Goal: Task Accomplishment & Management: Complete application form

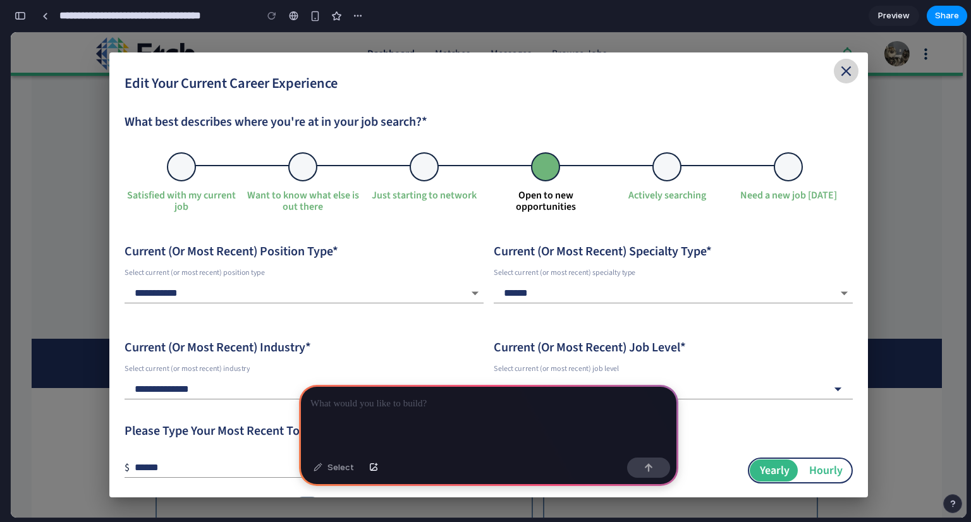
click at [350, 437] on div at bounding box center [488, 419] width 379 height 68
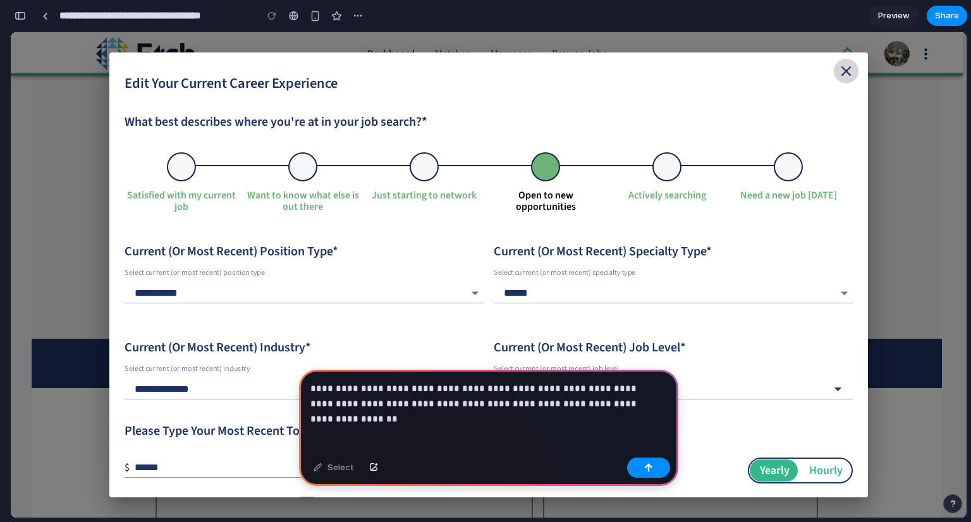
click at [629, 400] on p "**********" at bounding box center [486, 396] width 352 height 30
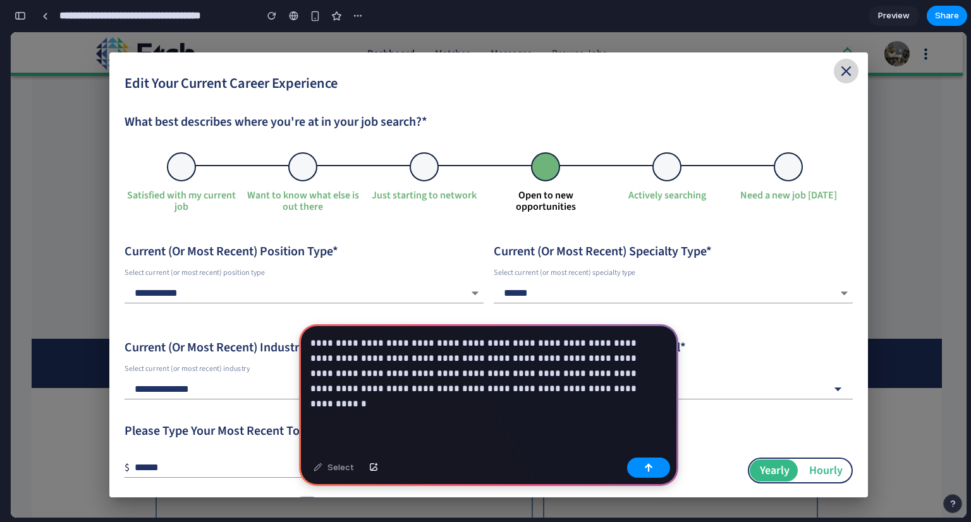
click at [357, 409] on div "**********" at bounding box center [488, 388] width 379 height 128
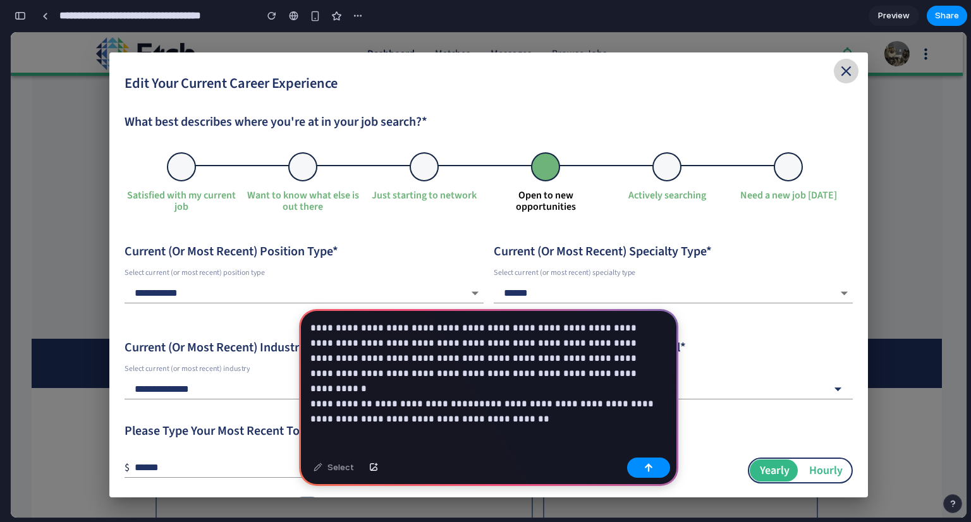
click at [468, 383] on p "**********" at bounding box center [486, 366] width 352 height 91
click at [612, 403] on p "**********" at bounding box center [486, 366] width 352 height 91
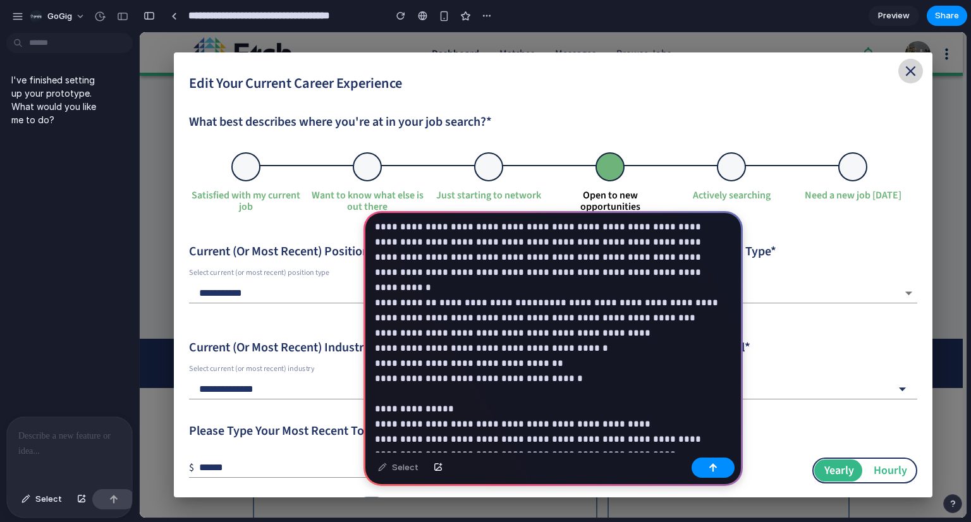
click at [645, 442] on p "**********" at bounding box center [551, 348] width 352 height 258
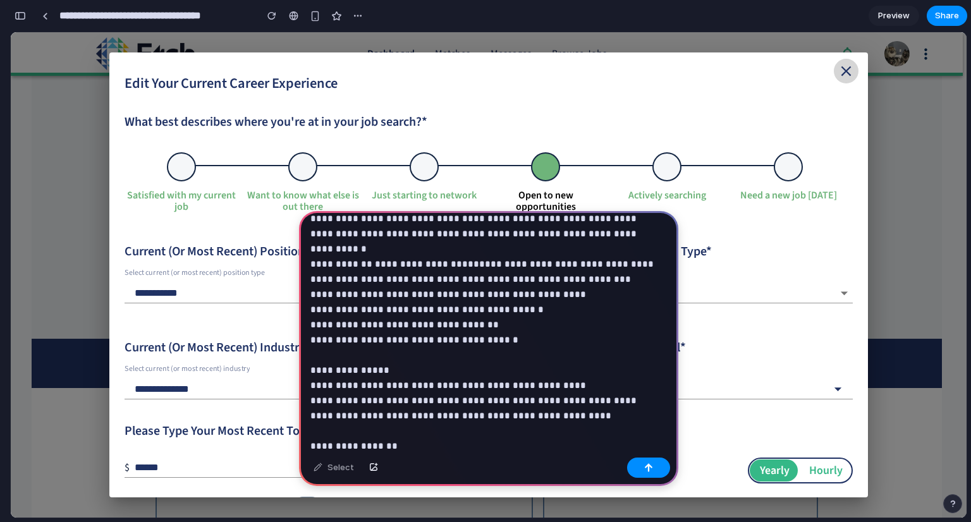
scroll to position [89, 0]
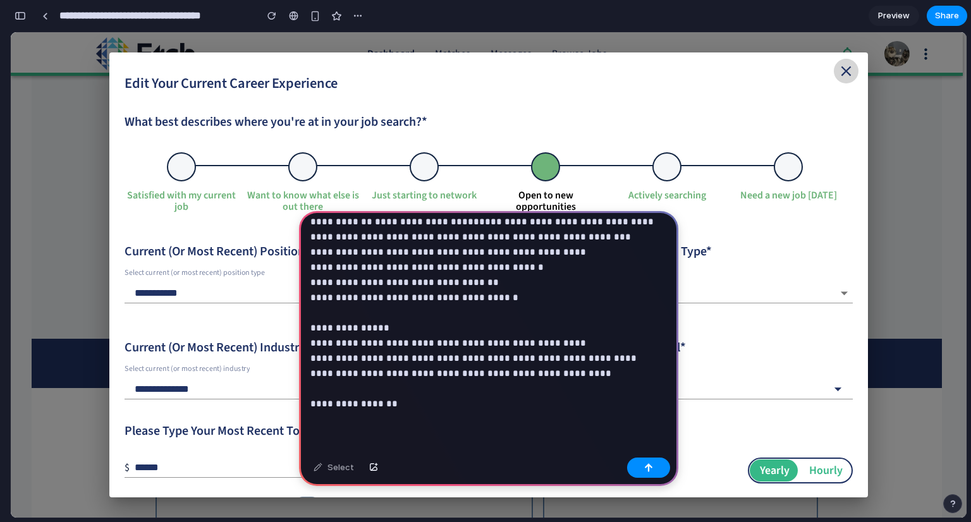
click at [398, 390] on p "**********" at bounding box center [486, 274] width 352 height 273
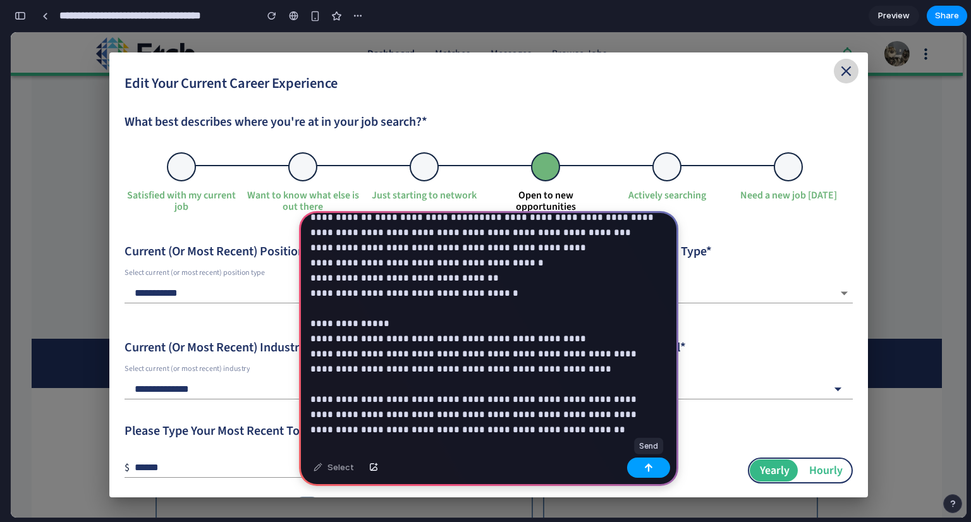
click at [652, 467] on button "button" at bounding box center [648, 468] width 43 height 20
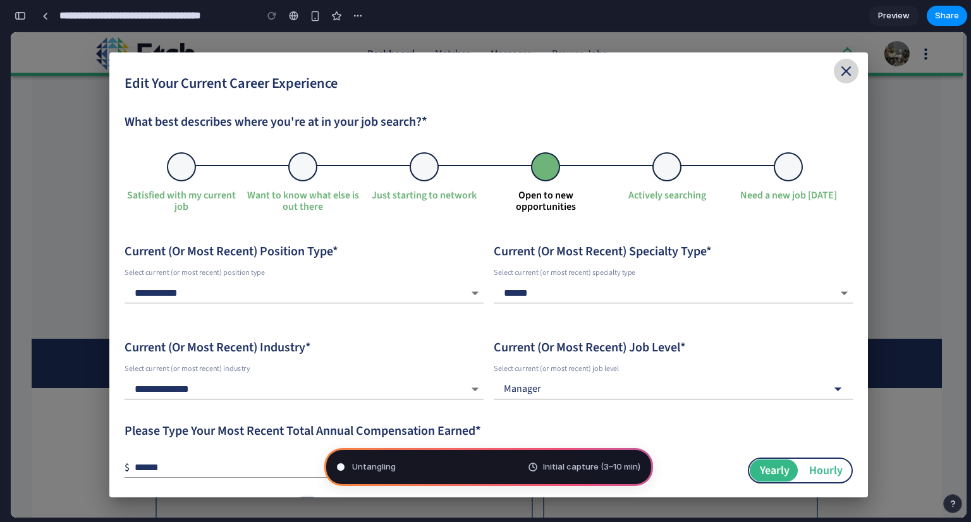
type input "**********"
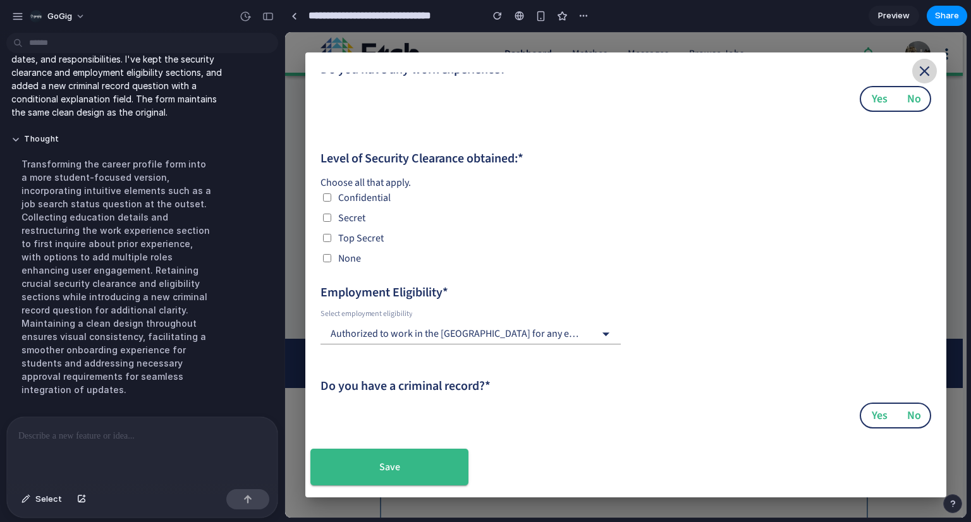
scroll to position [505, 0]
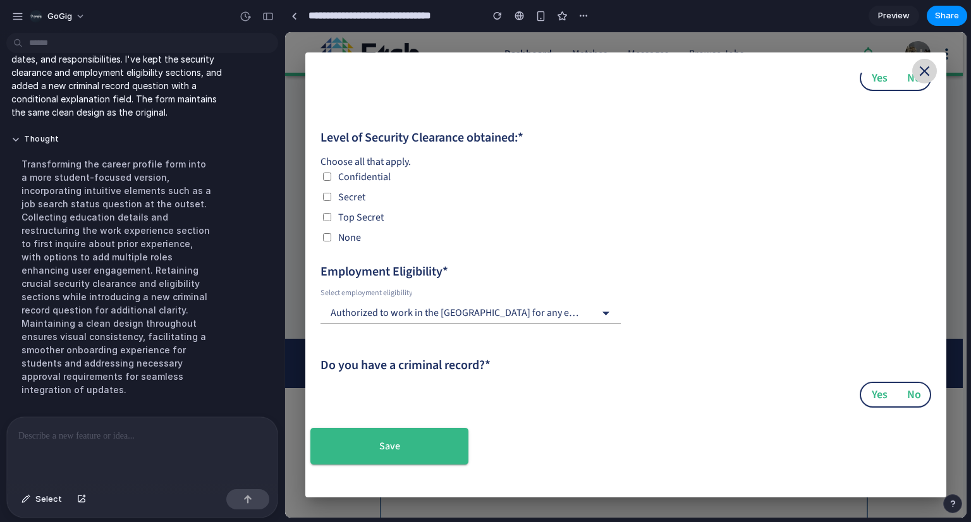
click at [612, 316] on icon at bounding box center [605, 313] width 17 height 17
click at [605, 311] on icon at bounding box center [605, 313] width 17 height 17
click at [592, 317] on div "Authorized to work in the [GEOGRAPHIC_DATA] for any employer" at bounding box center [459, 313] width 277 height 20
click at [580, 314] on div "Authorized to work in the [GEOGRAPHIC_DATA] for any employer" at bounding box center [459, 313] width 277 height 20
click at [626, 314] on div "**********" at bounding box center [620, 32] width 621 height 905
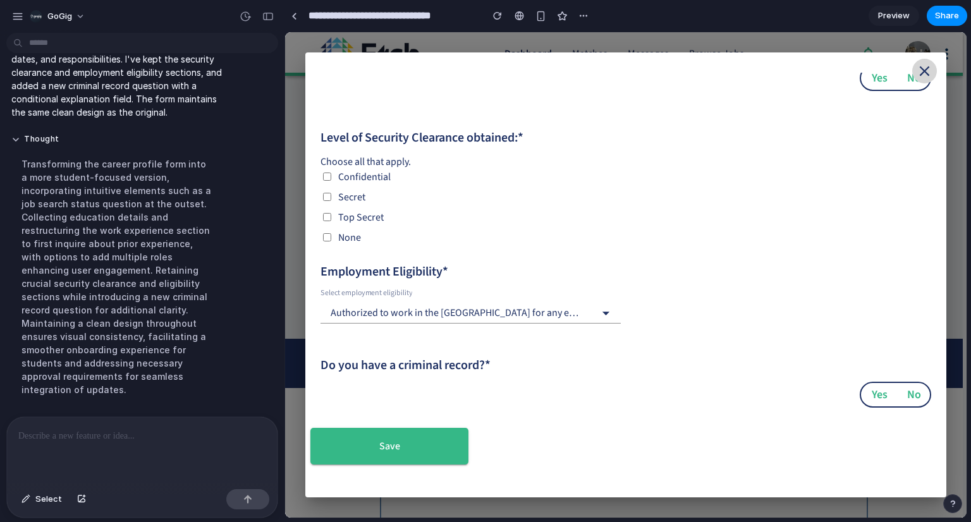
click at [599, 319] on icon at bounding box center [605, 313] width 17 height 17
click at [606, 319] on icon at bounding box center [605, 313] width 17 height 17
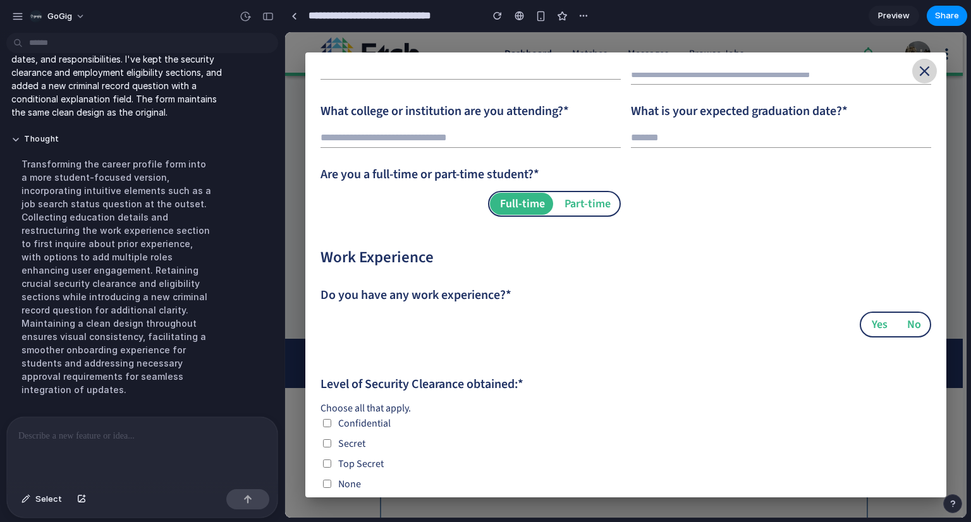
scroll to position [379, 0]
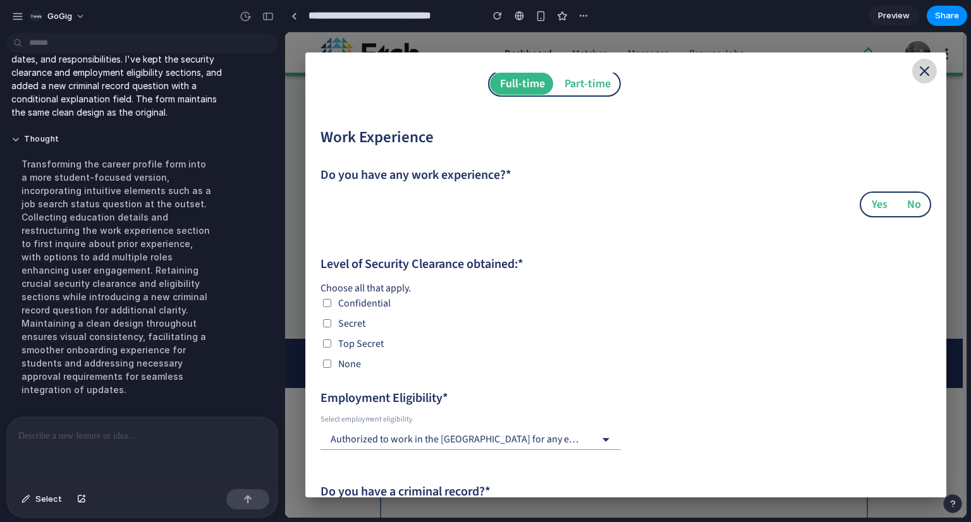
click at [884, 209] on button "Yes" at bounding box center [879, 204] width 34 height 22
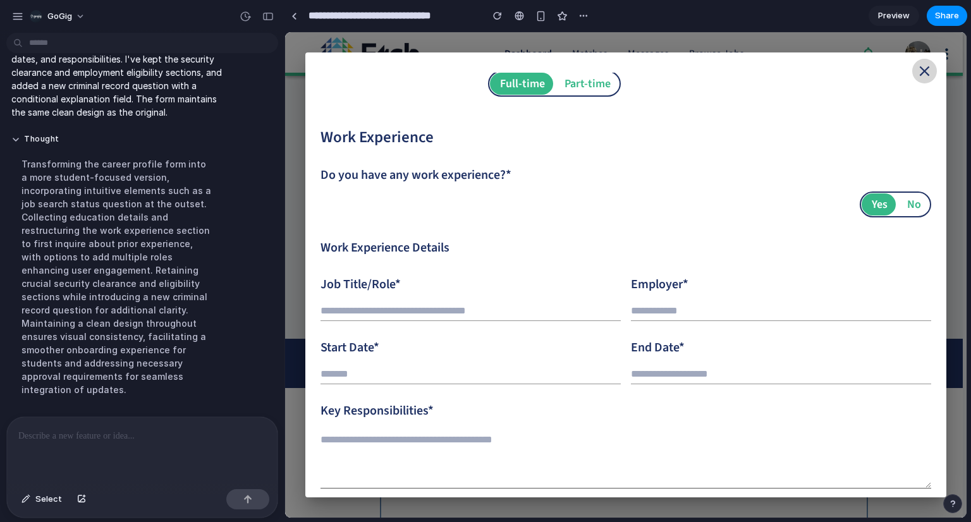
click at [912, 209] on button "No" at bounding box center [913, 204] width 32 height 22
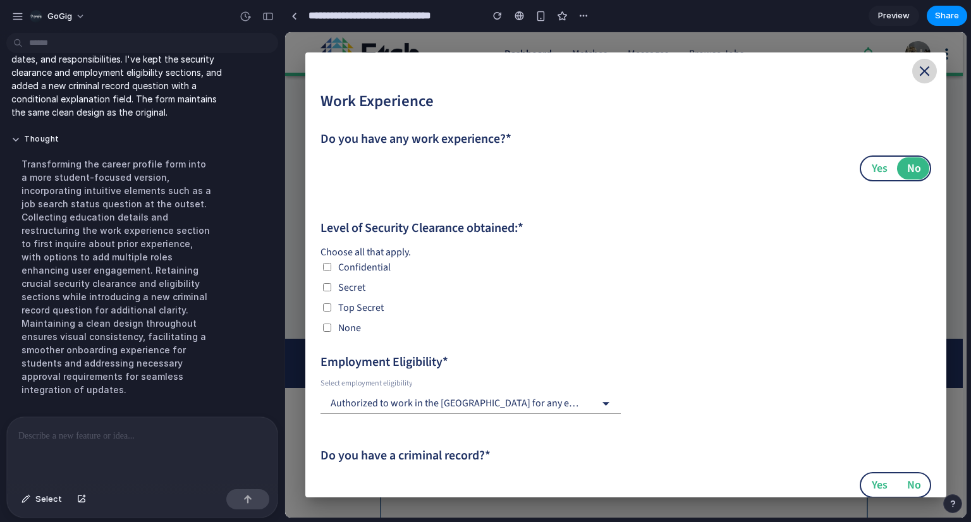
scroll to position [505, 0]
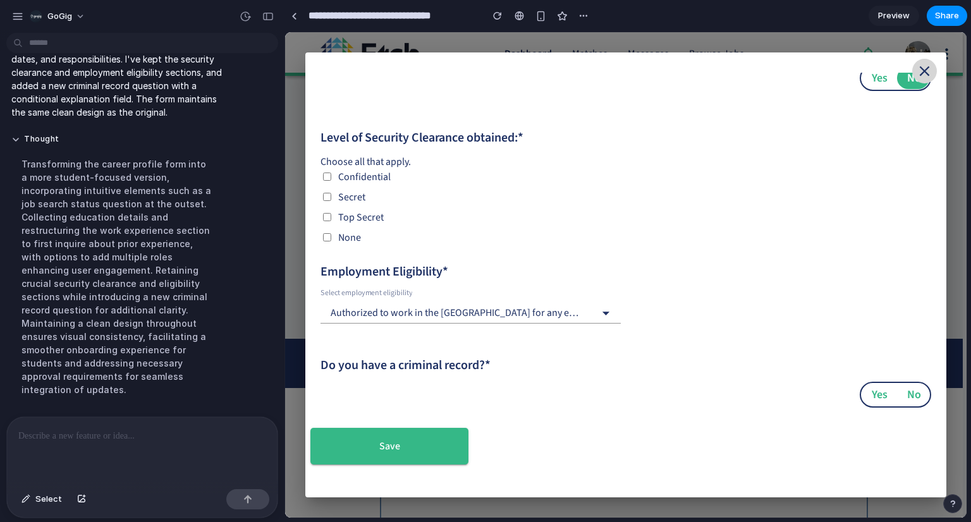
click at [877, 85] on button "Yes" at bounding box center [879, 78] width 34 height 22
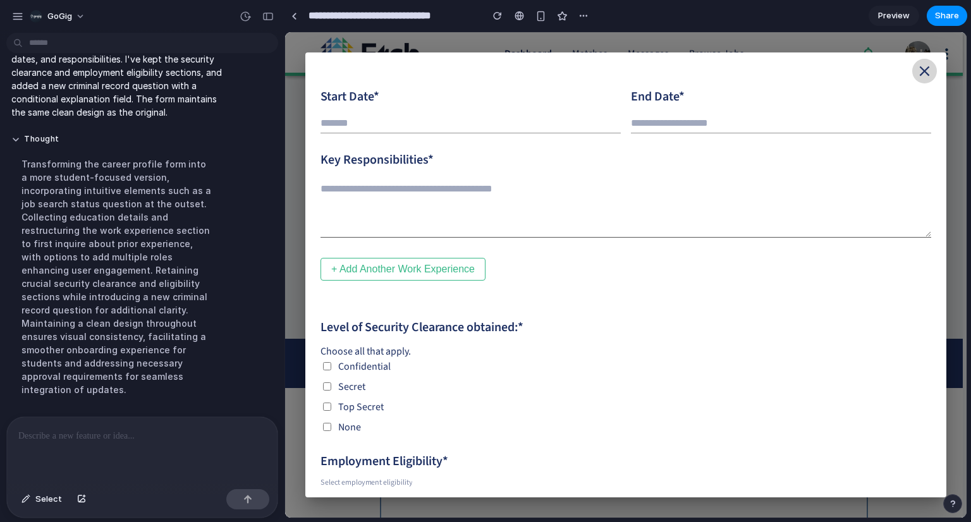
scroll to position [819, 0]
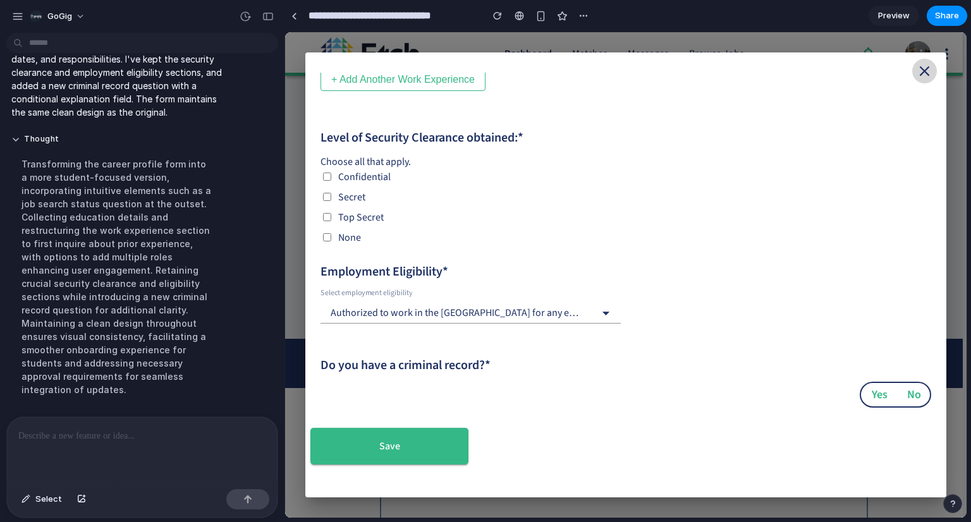
click at [884, 393] on button "Yes" at bounding box center [879, 395] width 34 height 22
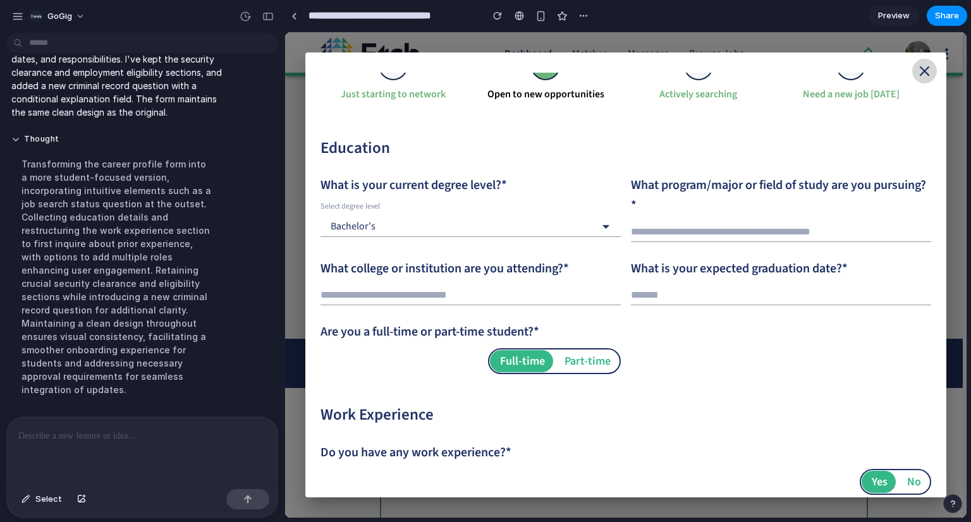
scroll to position [0, 0]
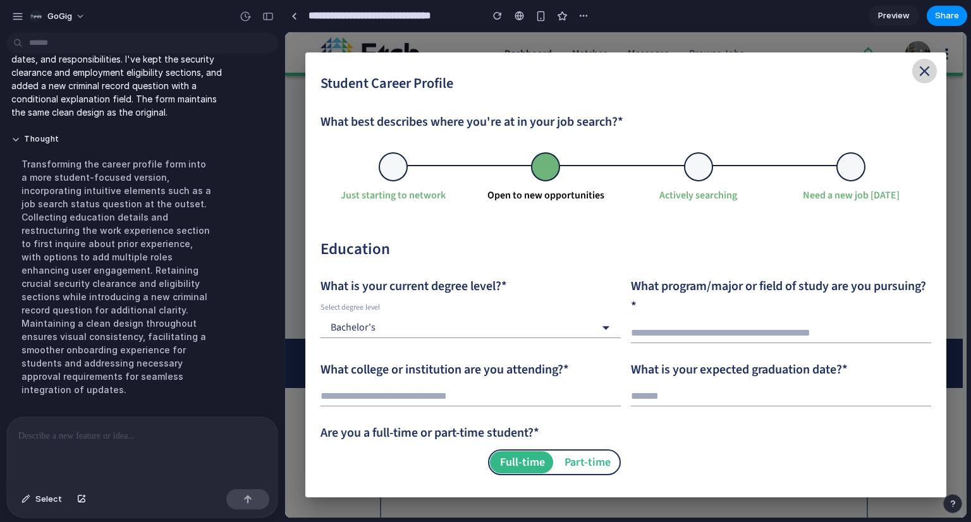
click at [886, 20] on span "Preview" at bounding box center [894, 15] width 32 height 13
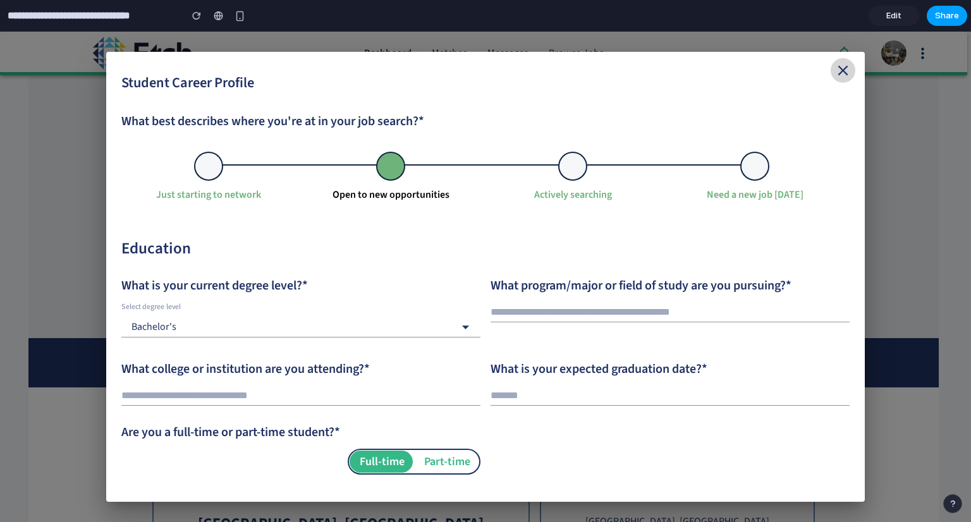
click at [950, 9] on span "Share" at bounding box center [947, 15] width 24 height 13
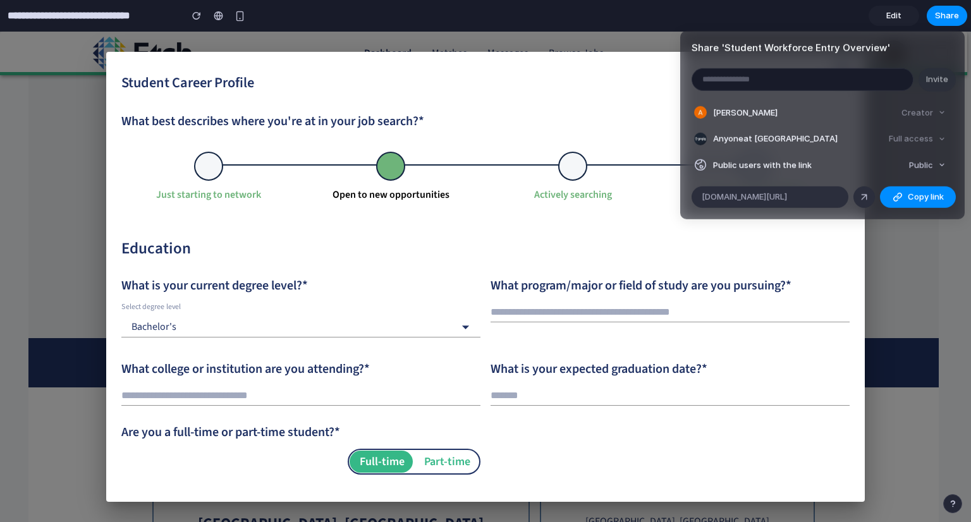
click at [807, 163] on span "Public users with the link" at bounding box center [762, 165] width 99 height 12
click at [802, 166] on span "Public users with the link" at bounding box center [762, 165] width 99 height 12
click at [926, 199] on span "Copy link" at bounding box center [926, 197] width 36 height 13
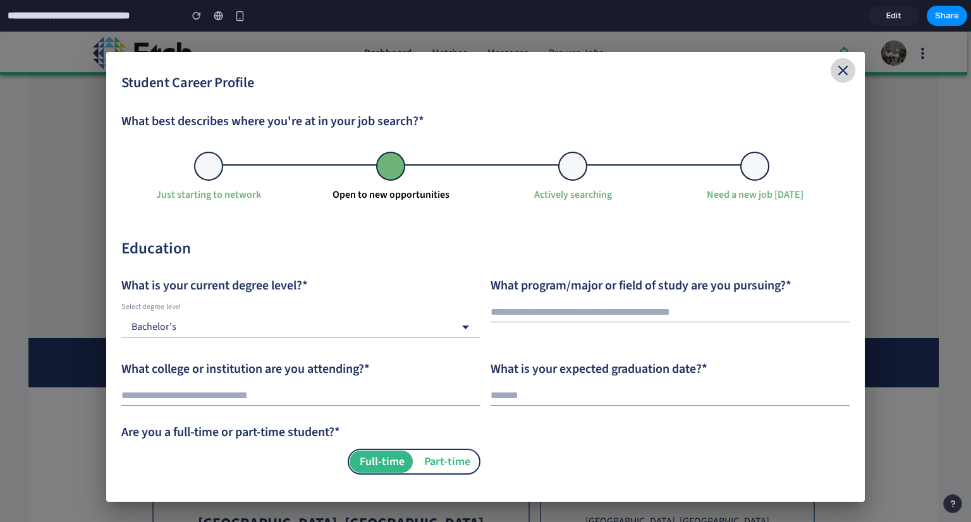
click at [558, 98] on div "Share ' Student Workforce Entry Overview ' Invite [PERSON_NAME] Creator Anyone …" at bounding box center [485, 261] width 971 height 522
click at [893, 20] on span "Edit" at bounding box center [893, 15] width 15 height 13
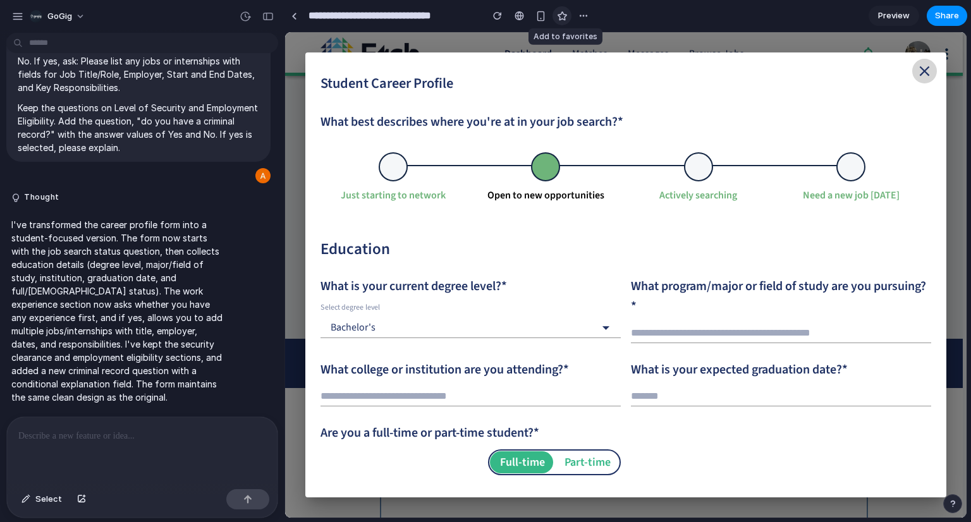
click at [564, 22] on button "button" at bounding box center [562, 15] width 19 height 19
click at [604, 327] on icon at bounding box center [606, 329] width 7 height 4
click at [604, 334] on icon at bounding box center [605, 327] width 17 height 17
click at [529, 324] on div "Bachelor's" at bounding box center [459, 328] width 277 height 20
click at [592, 315] on div "**********" at bounding box center [471, 323] width 300 height 40
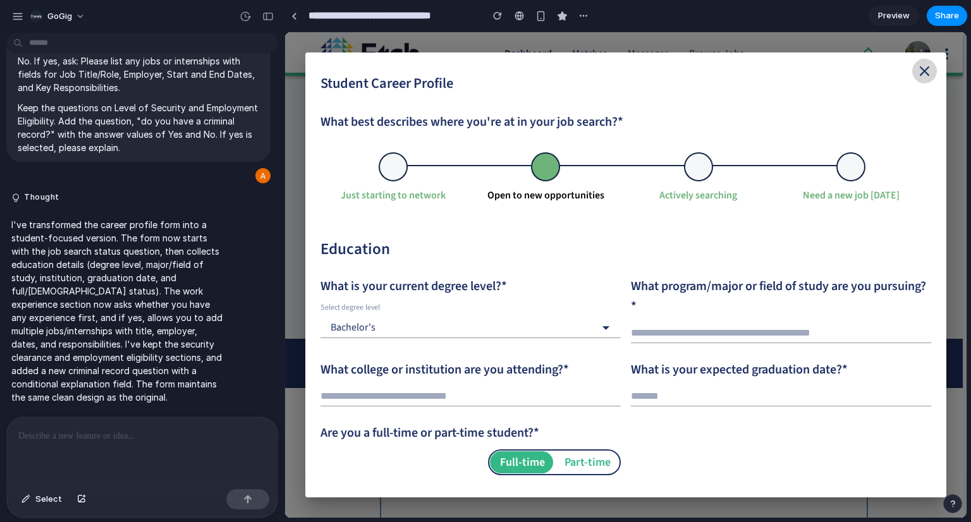
click at [603, 331] on icon at bounding box center [605, 327] width 17 height 17
click at [590, 327] on div "Bachelor's" at bounding box center [459, 328] width 277 height 20
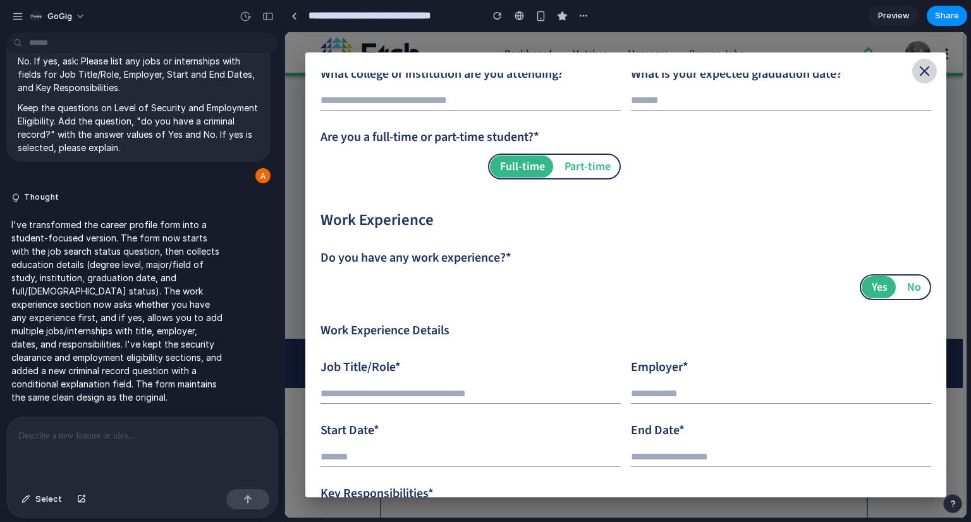
scroll to position [379, 0]
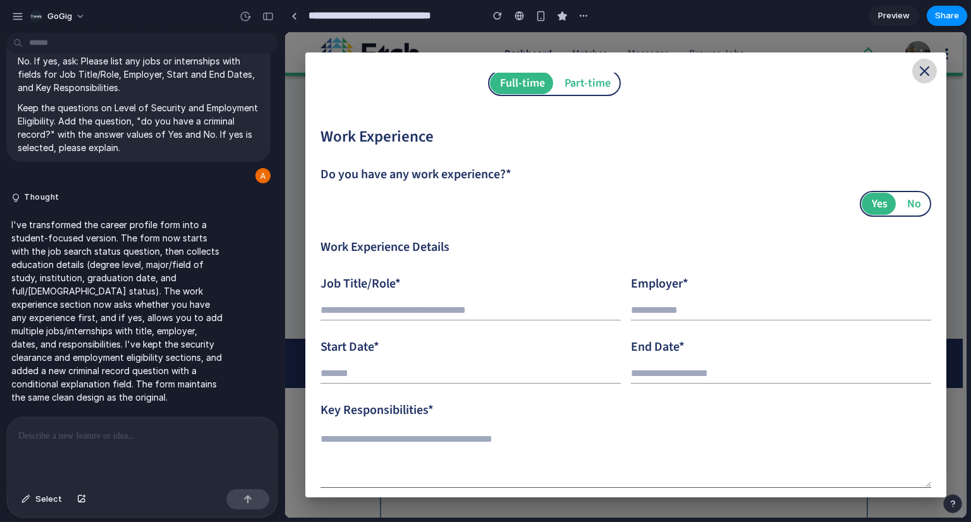
click at [510, 307] on input "text" at bounding box center [471, 310] width 300 height 20
click at [586, 93] on button "Part-time" at bounding box center [586, 83] width 64 height 22
click at [588, 82] on button "Part-time" at bounding box center [586, 83] width 64 height 22
click at [898, 205] on button "No" at bounding box center [913, 204] width 32 height 22
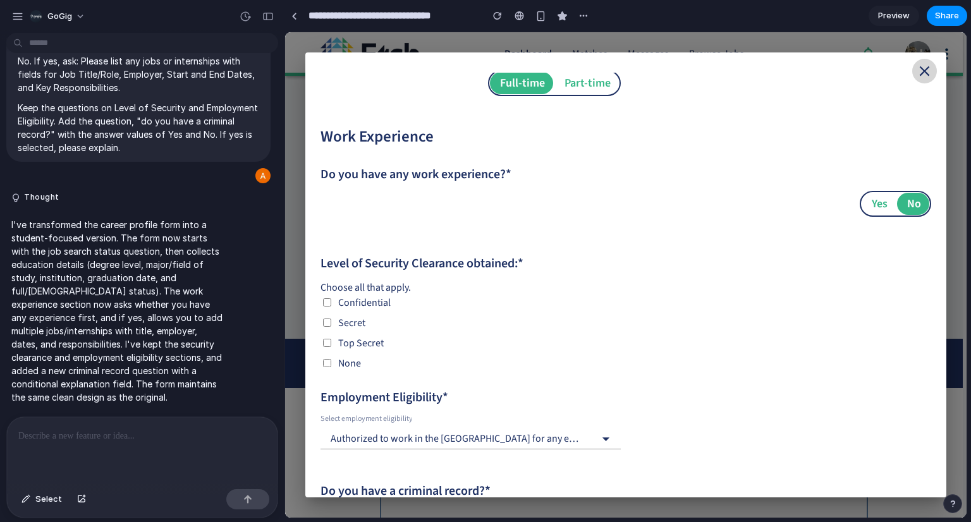
click at [876, 206] on button "Yes" at bounding box center [879, 204] width 34 height 22
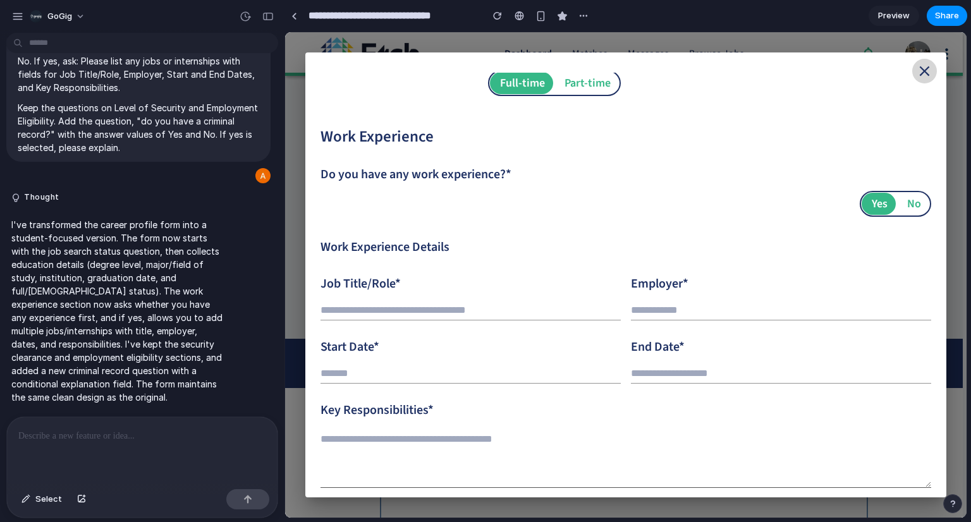
click at [582, 90] on button "Part-time" at bounding box center [586, 83] width 64 height 22
click at [576, 80] on button "Part-time" at bounding box center [586, 83] width 64 height 22
click at [524, 85] on button "Full-time" at bounding box center [521, 83] width 63 height 22
click at [915, 205] on button "No" at bounding box center [913, 204] width 32 height 22
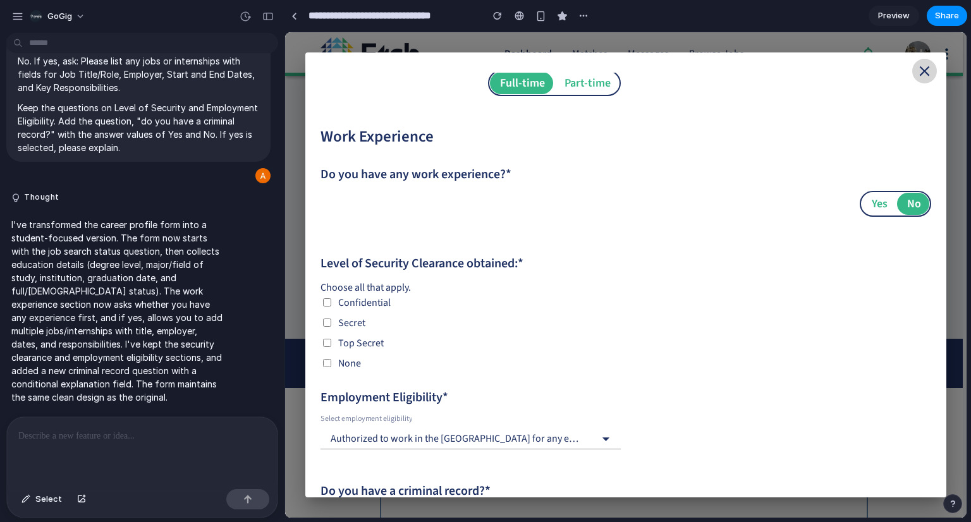
click at [864, 207] on button "Yes" at bounding box center [879, 204] width 34 height 22
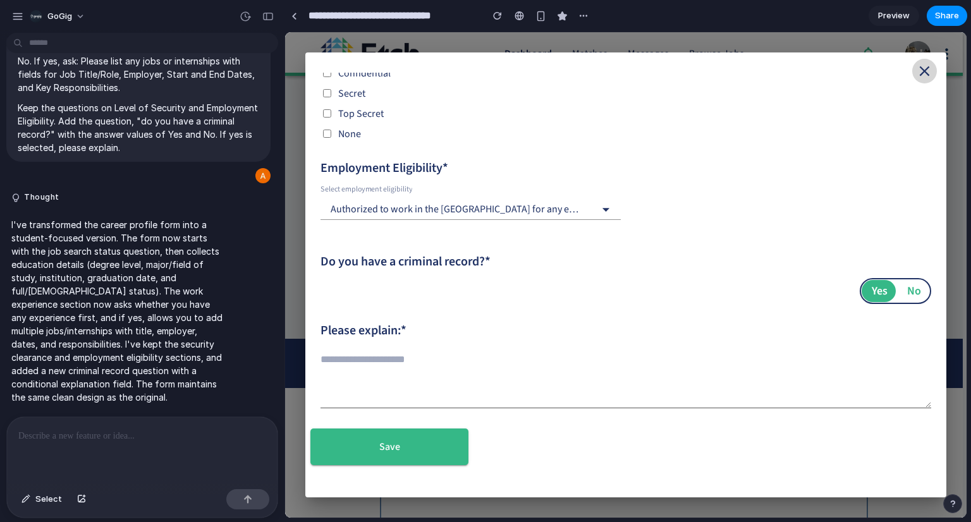
click at [917, 287] on button "No" at bounding box center [913, 291] width 32 height 22
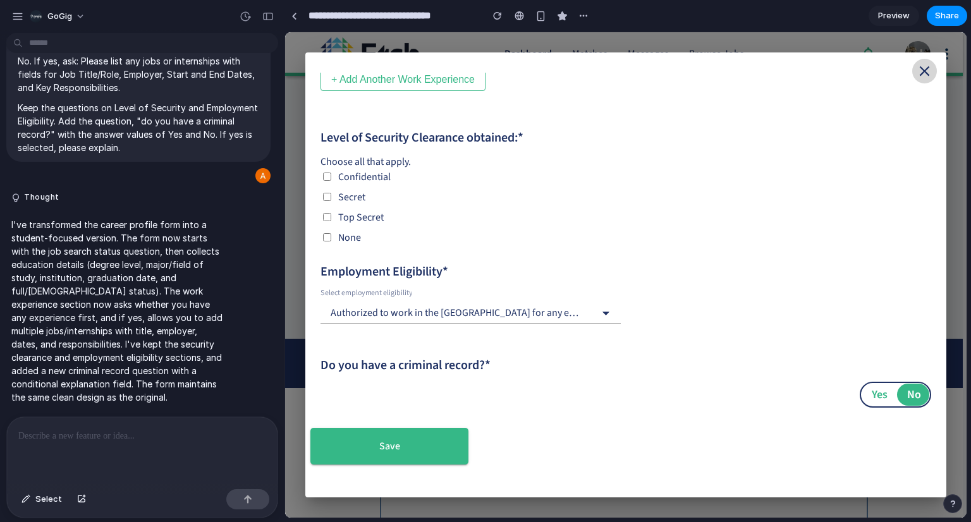
click at [879, 393] on button "Yes" at bounding box center [879, 395] width 34 height 22
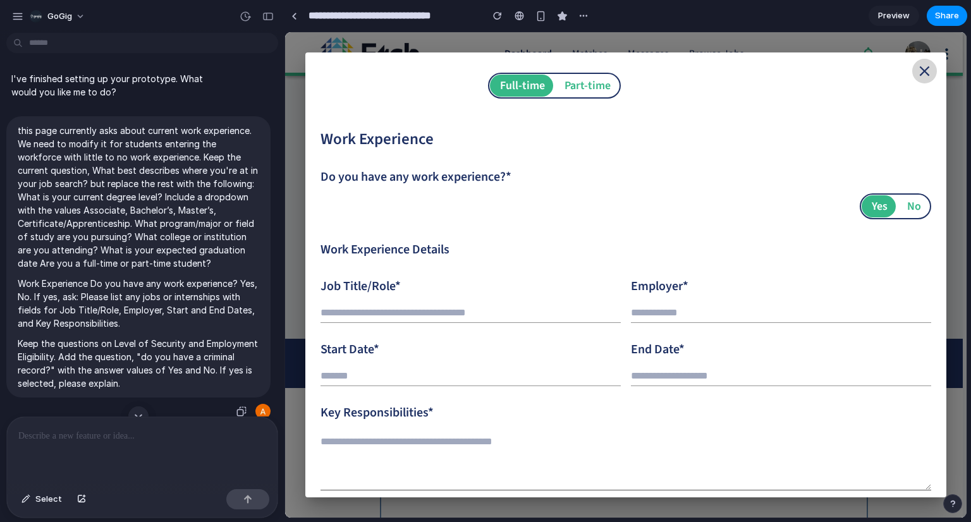
scroll to position [0, 0]
click at [63, 18] on span "GoGig" at bounding box center [59, 16] width 25 height 13
click at [171, 30] on div "Settings Invite members Change theme Sign out" at bounding box center [485, 261] width 971 height 522
click at [71, 11] on button "GoGig" at bounding box center [58, 16] width 67 height 20
click at [23, 17] on div "Settings Invite members Change theme Sign out" at bounding box center [485, 261] width 971 height 522
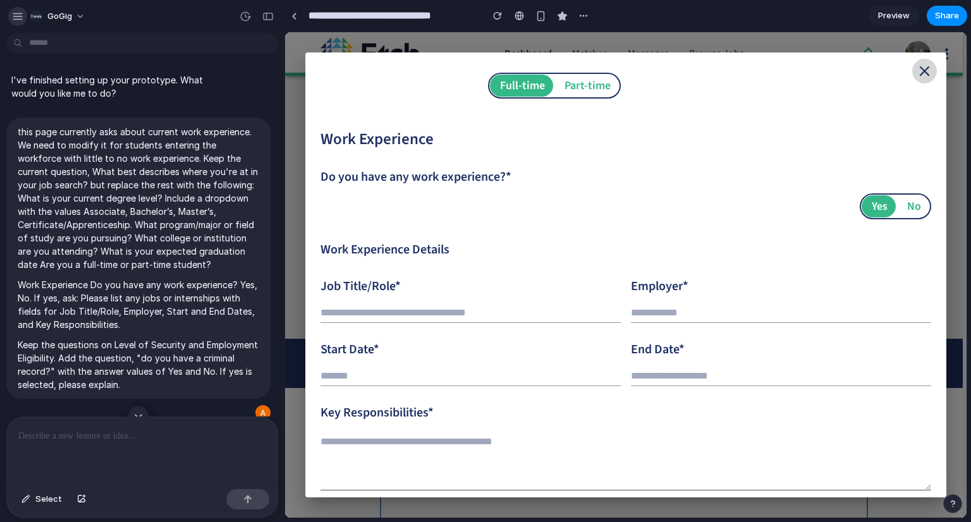
click at [20, 18] on div "button" at bounding box center [17, 16] width 11 height 11
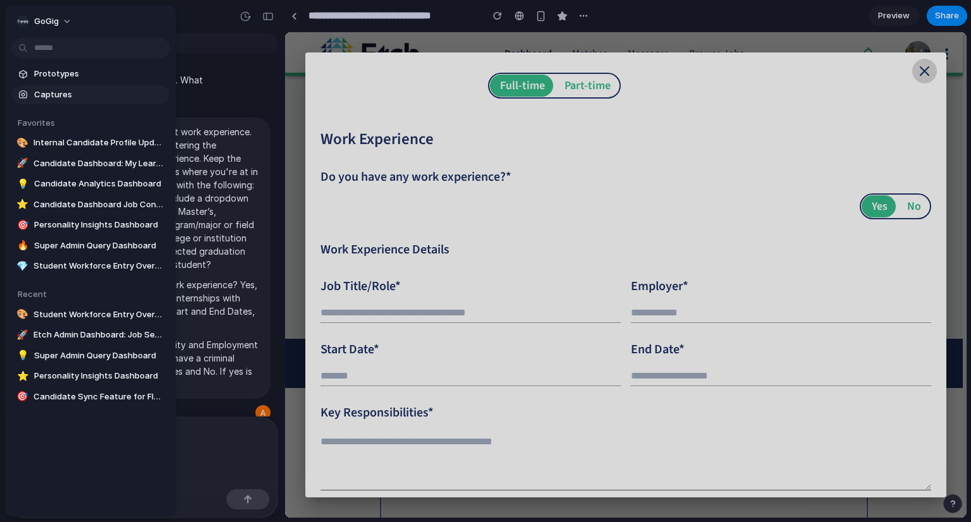
click at [49, 92] on span "Captures" at bounding box center [99, 95] width 130 height 13
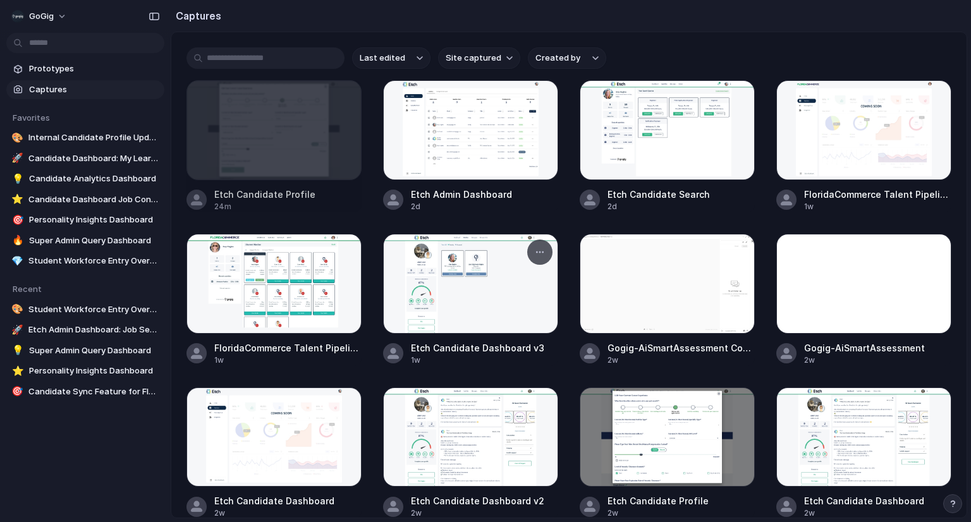
scroll to position [13, 0]
